Goal: Use online tool/utility: Utilize a website feature to perform a specific function

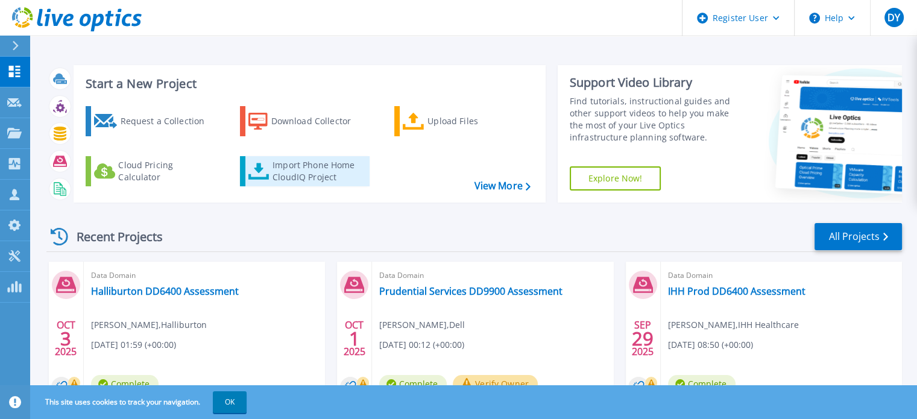
click at [301, 163] on div "Import Phone Home CloudIQ Project" at bounding box center [320, 171] width 94 height 24
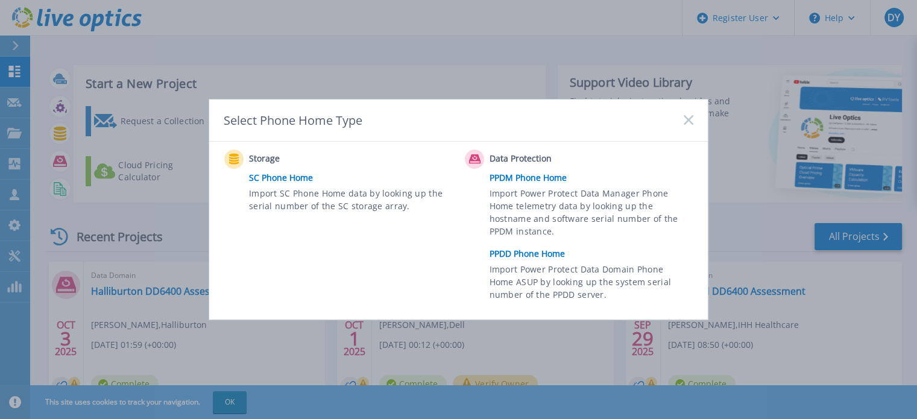
click at [526, 251] on link "PPDD Phone Home" at bounding box center [595, 254] width 210 height 18
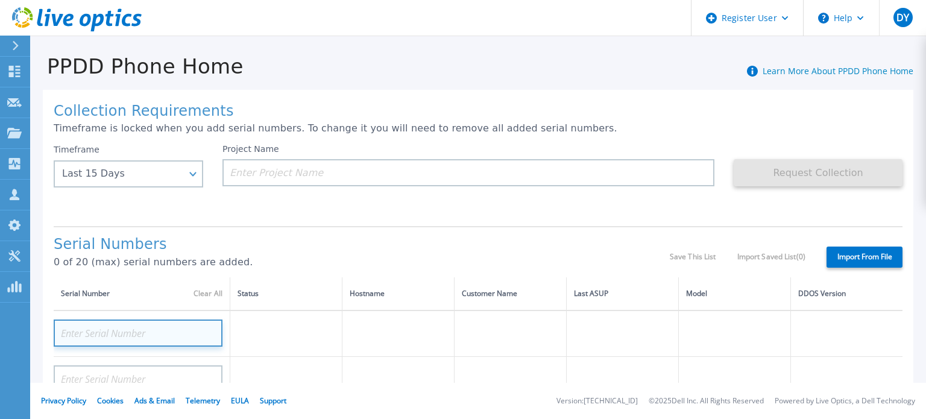
click at [172, 330] on input at bounding box center [138, 333] width 169 height 27
paste input "DE415234808629"
type input "DE415234808629"
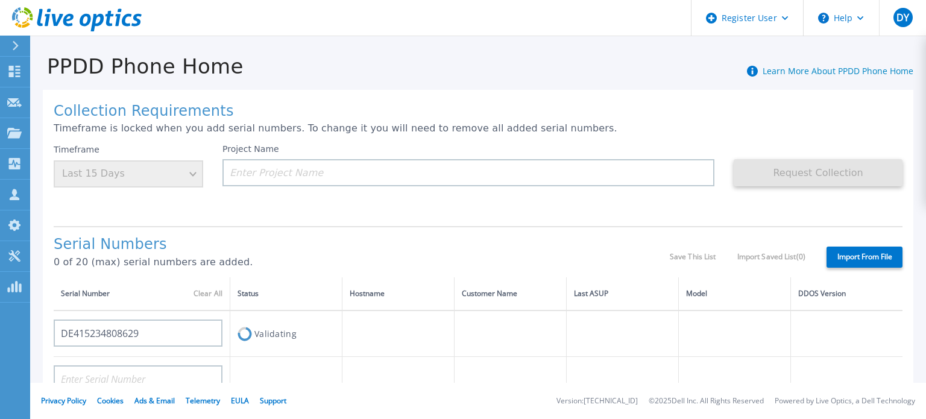
click at [318, 226] on div "Serial Numbers 0 of 20 (max) serial numbers are added. Save This List Import Sa…" at bounding box center [478, 251] width 849 height 51
click at [367, 171] on input at bounding box center [468, 172] width 492 height 27
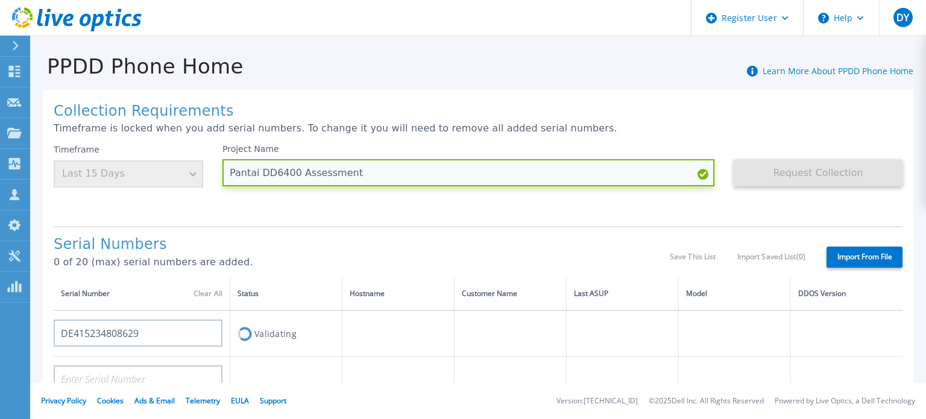
click at [260, 172] on input "Pantai DD6400 Assessment" at bounding box center [468, 172] width 492 height 27
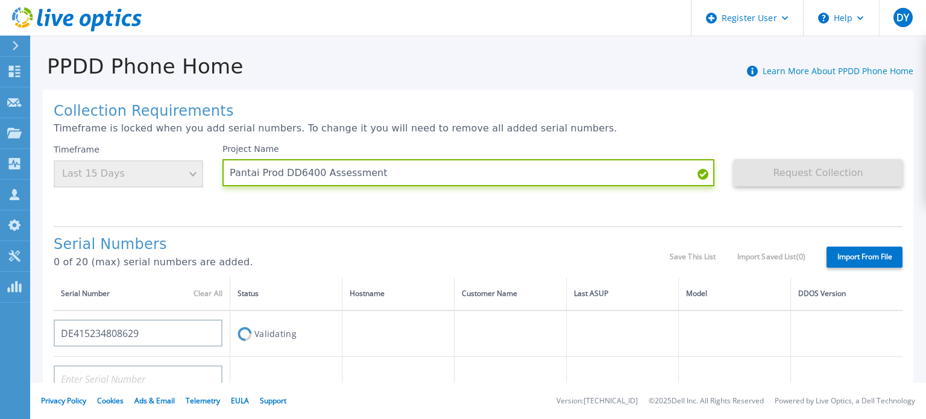
type input "Pantai Prod DD6400 Assessment"
click at [562, 60] on div "PPDD Phone Home Learn More About PPDD Phone Home" at bounding box center [471, 59] width 883 height 37
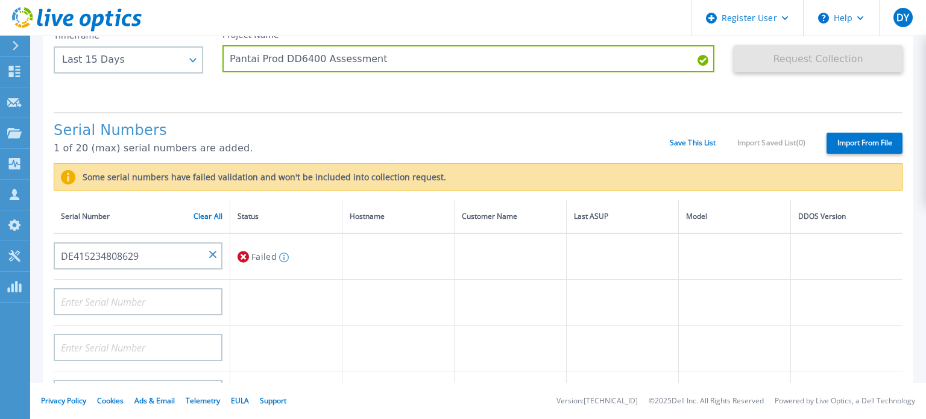
scroll to position [121, 0]
